Goal: Task Accomplishment & Management: Complete application form

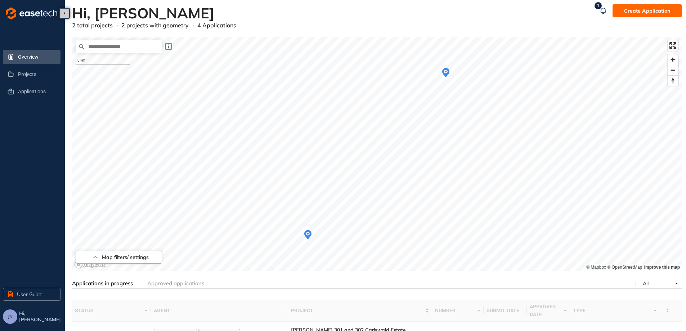
click at [446, 74] on icon "Map marker" at bounding box center [445, 72] width 7 height 9
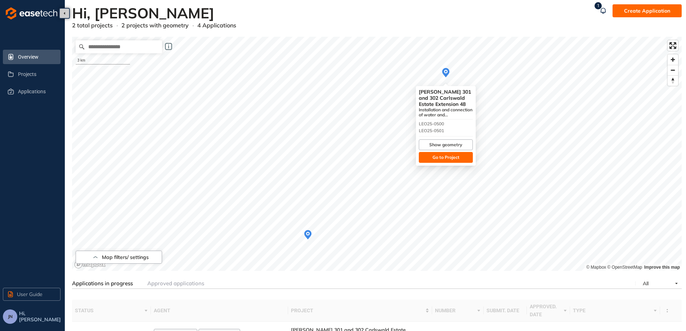
click at [444, 153] on button "Go to Project" at bounding box center [446, 157] width 54 height 11
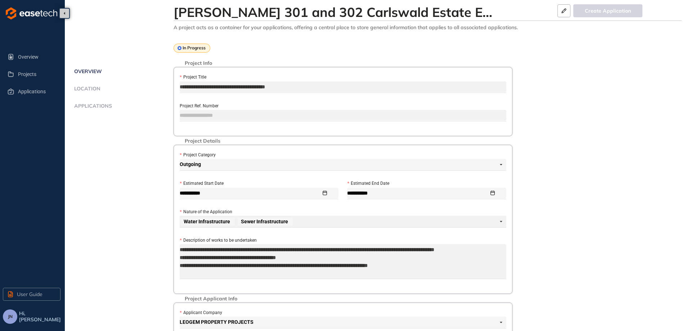
click at [108, 103] on span "Applications" at bounding box center [92, 106] width 40 height 6
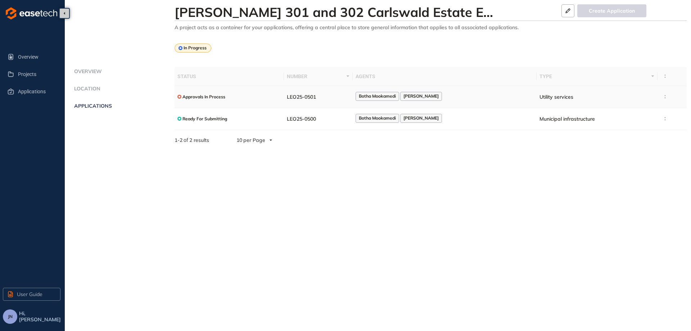
click at [485, 100] on div "Botha Mookamedi [PERSON_NAME]" at bounding box center [445, 97] width 178 height 10
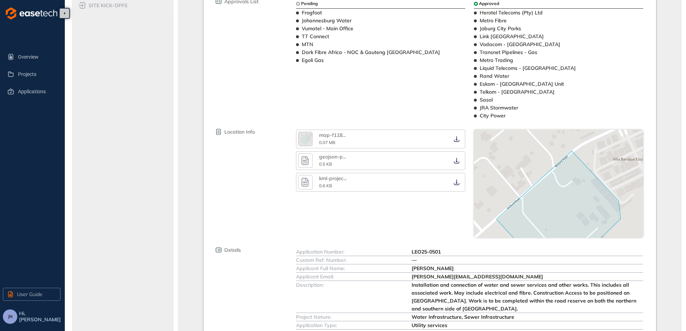
scroll to position [36, 0]
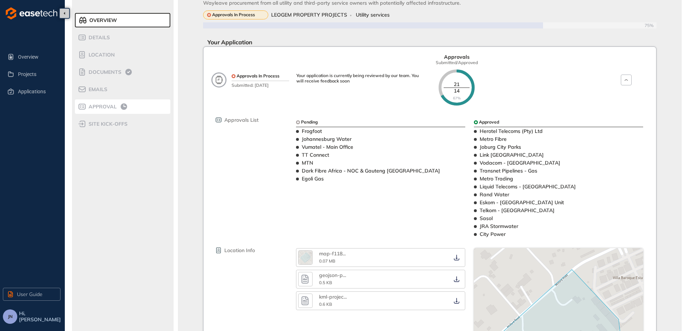
click at [102, 104] on span "Approval" at bounding box center [101, 107] width 30 height 6
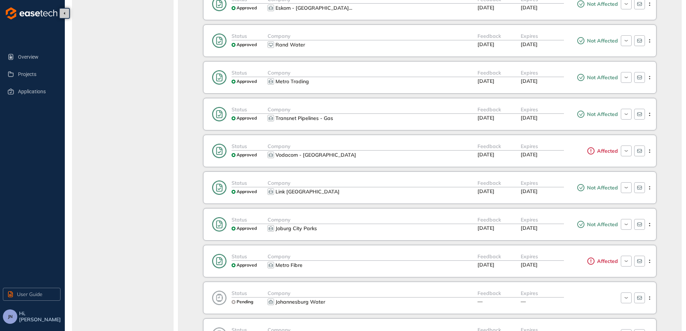
scroll to position [360, 0]
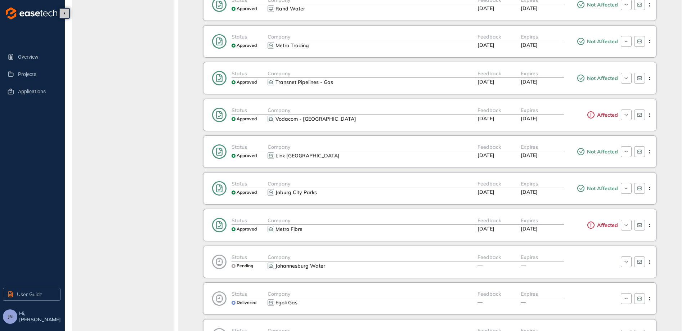
click at [380, 192] on div "Joburg City Parks" at bounding box center [373, 192] width 210 height 9
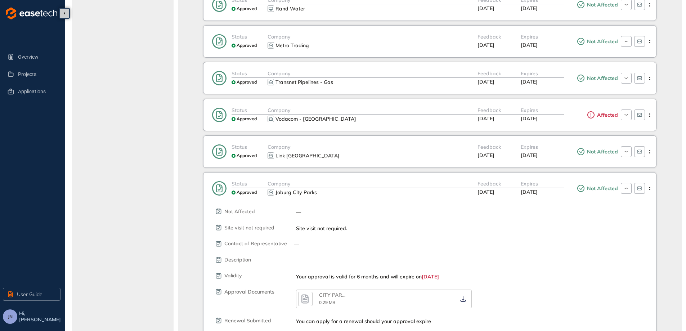
scroll to position [432, 0]
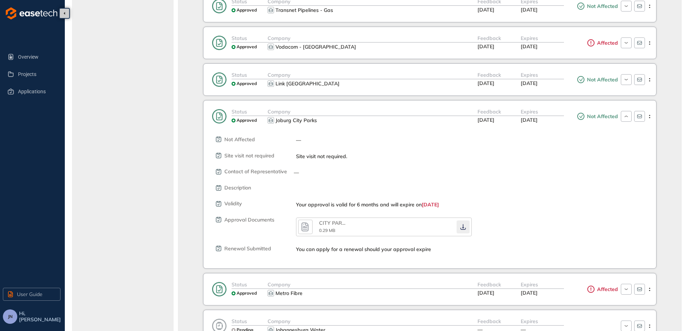
click at [462, 232] on button "button" at bounding box center [463, 226] width 13 height 13
click at [464, 227] on icon "button" at bounding box center [463, 227] width 7 height 6
click at [625, 116] on icon "button" at bounding box center [626, 116] width 7 height 6
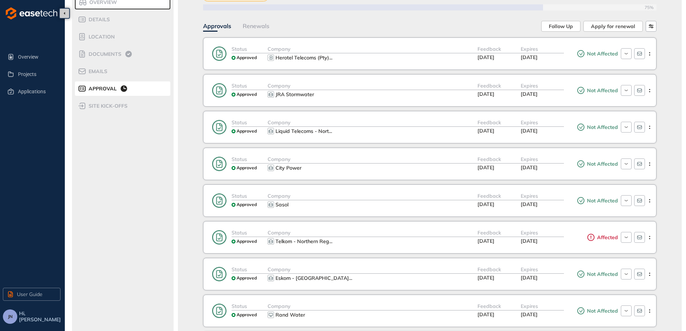
scroll to position [0, 0]
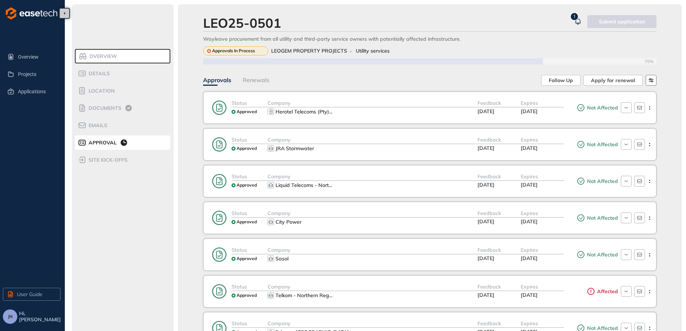
click at [651, 79] on icon "button" at bounding box center [651, 80] width 5 height 4
click at [635, 114] on span "Approved Last" at bounding box center [632, 114] width 36 height 6
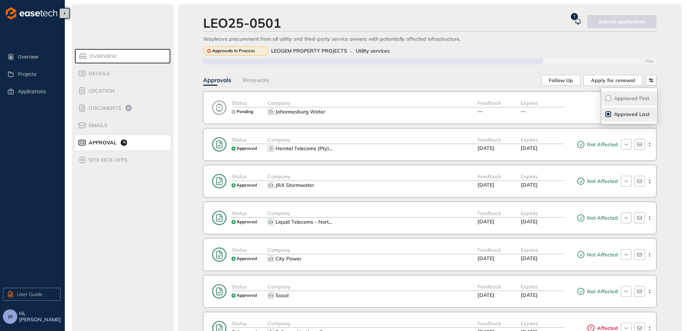
click at [634, 99] on span "Approved First" at bounding box center [631, 98] width 35 height 6
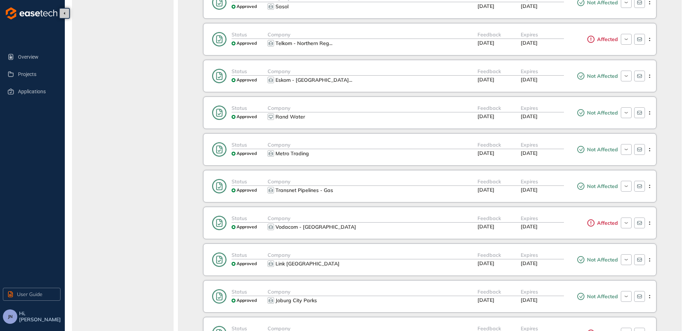
scroll to position [396, 0]
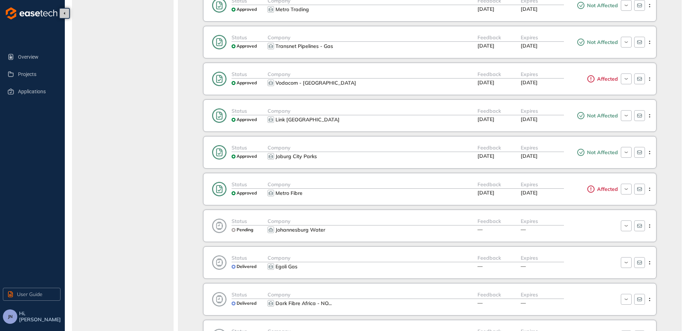
click at [658, 139] on div "LEO25-0501 1 Submit application Wayleave procurement from all utility and third…" at bounding box center [430, 32] width 504 height 849
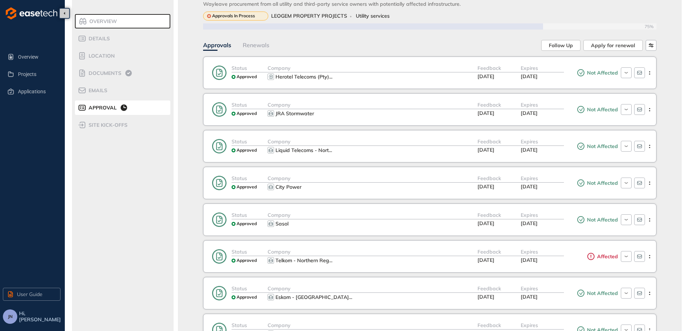
scroll to position [0, 0]
